Goal: Transaction & Acquisition: Purchase product/service

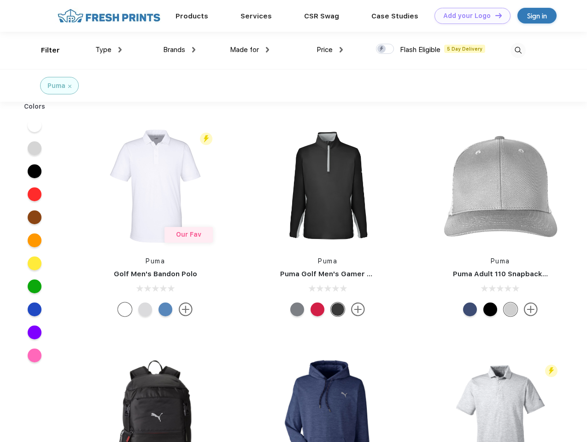
click at [469, 16] on link "Add your Logo Design Tool" at bounding box center [472, 16] width 76 height 16
click at [0, 0] on div "Design Tool" at bounding box center [0, 0] width 0 height 0
click at [494, 15] on link "Add your Logo Design Tool" at bounding box center [472, 16] width 76 height 16
click at [44, 50] on div "Filter" at bounding box center [50, 50] width 19 height 11
click at [109, 50] on span "Type" at bounding box center [103, 50] width 16 height 8
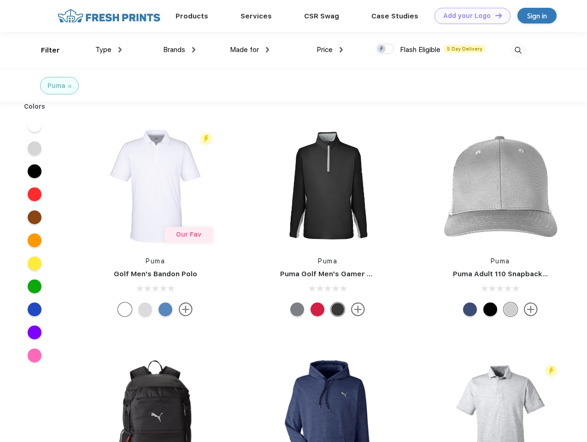
click at [179, 50] on span "Brands" at bounding box center [174, 50] width 22 height 8
click at [250, 50] on span "Made for" at bounding box center [244, 50] width 29 height 8
click at [330, 50] on span "Price" at bounding box center [325, 50] width 16 height 8
click at [385, 49] on div at bounding box center [385, 49] width 18 height 10
click at [382, 49] on input "checkbox" at bounding box center [379, 46] width 6 height 6
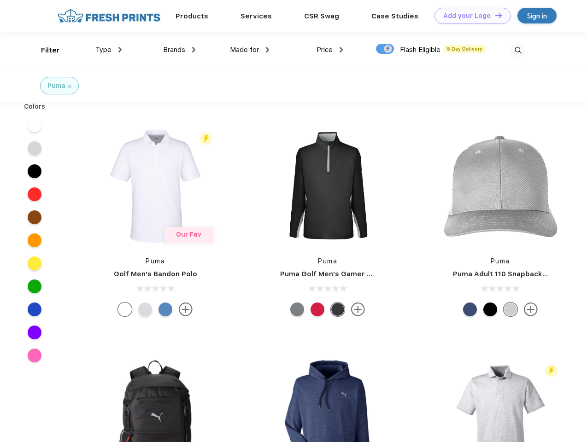
click at [518, 50] on img at bounding box center [517, 50] width 15 height 15
